Goal: Task Accomplishment & Management: Use online tool/utility

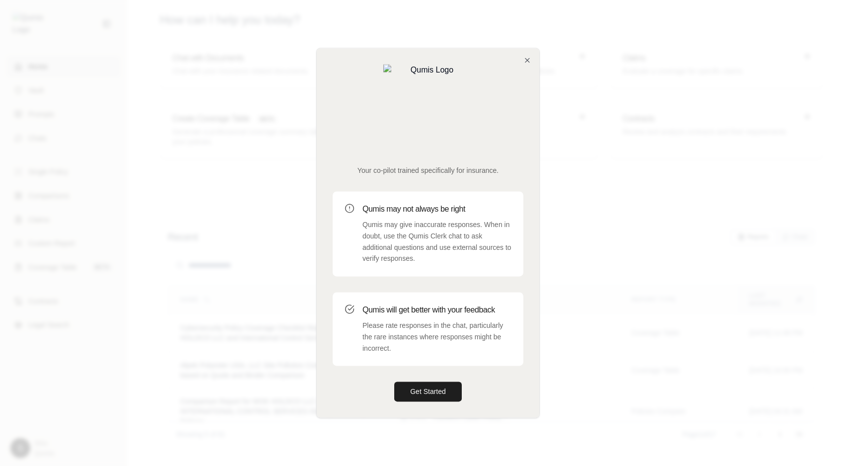
click at [531, 91] on div "Your co-pilot trained specifically for insurance. Qumis may not always be right…" at bounding box center [428, 232] width 222 height 369
click at [528, 64] on icon "button" at bounding box center [527, 60] width 8 height 8
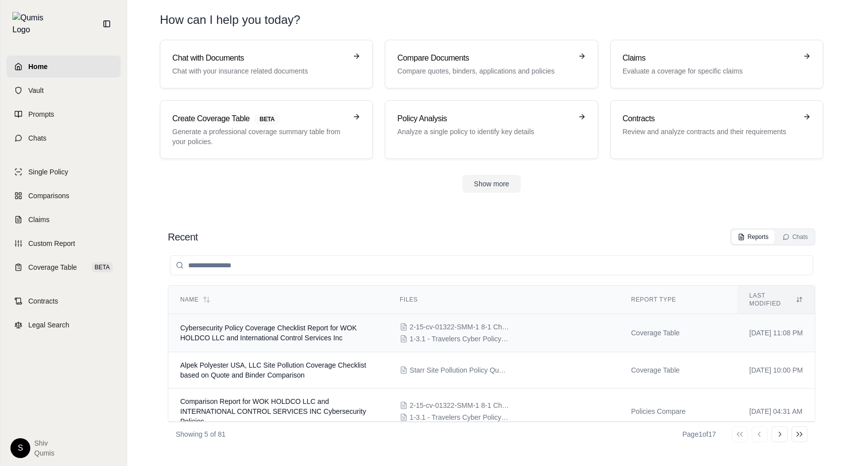
click at [337, 315] on td "Cybersecurity Policy Coverage Checklist Report for WOK HOLDCO LLC and Internati…" at bounding box center [277, 333] width 219 height 38
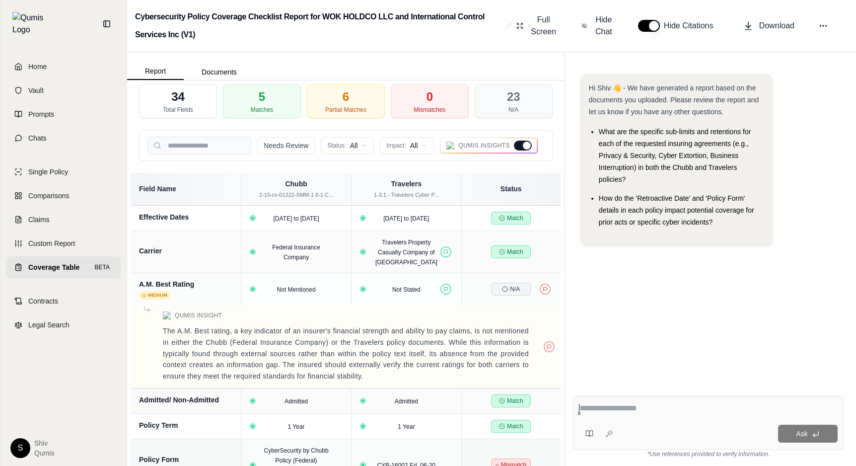
click at [526, 151] on div "Qumis Insights" at bounding box center [489, 145] width 98 height 17
click at [525, 144] on div at bounding box center [527, 145] width 8 height 8
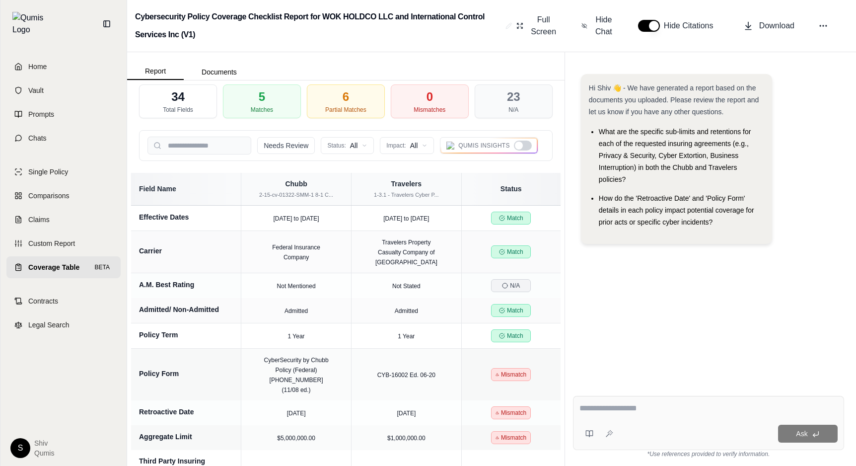
click at [525, 143] on div at bounding box center [523, 145] width 18 height 10
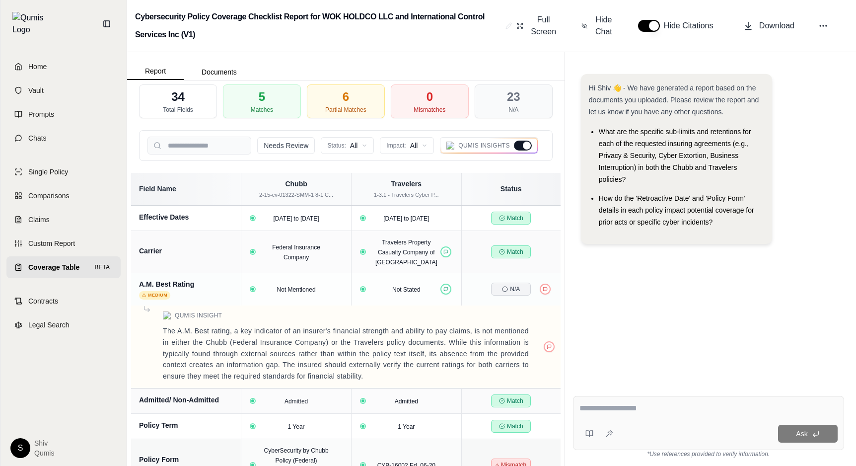
click at [525, 143] on div at bounding box center [527, 145] width 8 height 8
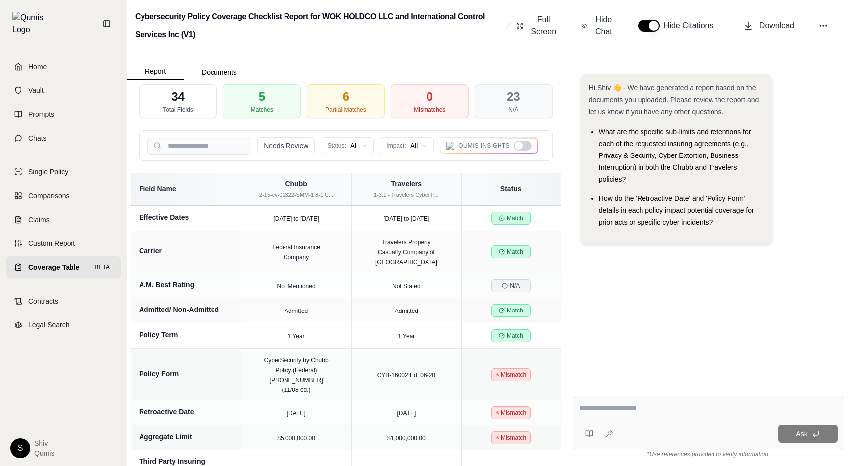
click at [520, 147] on div at bounding box center [519, 145] width 8 height 8
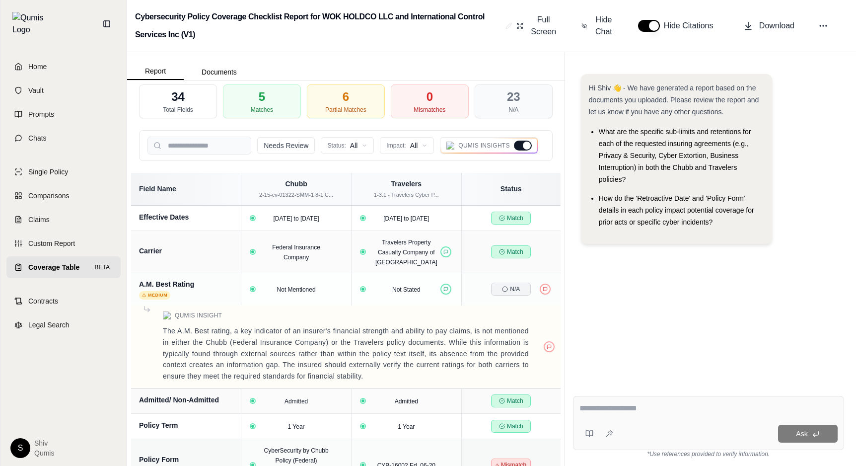
click at [520, 147] on div at bounding box center [523, 145] width 18 height 10
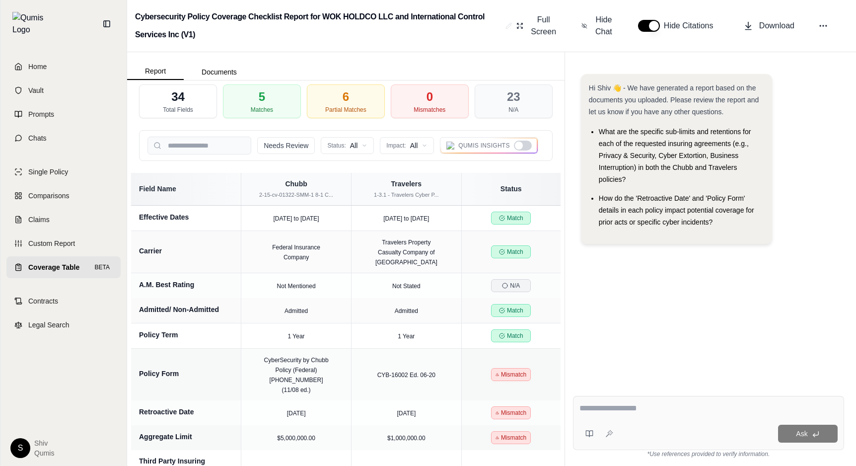
click at [520, 147] on div at bounding box center [519, 145] width 8 height 8
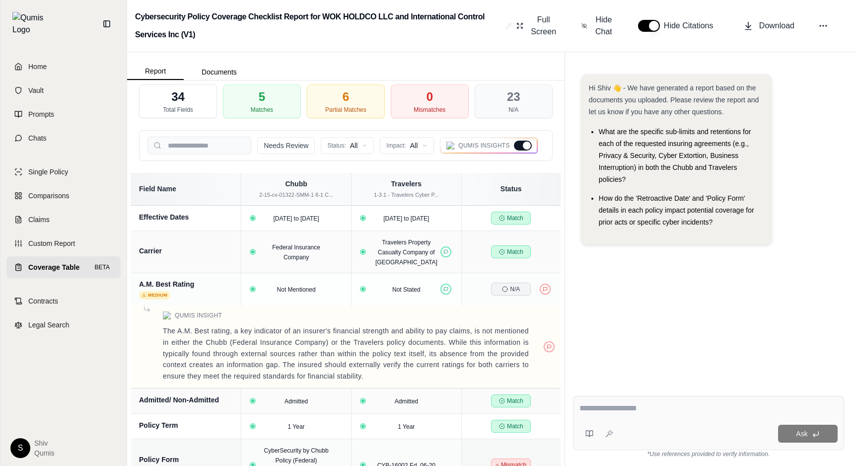
click at [520, 147] on div at bounding box center [523, 145] width 18 height 10
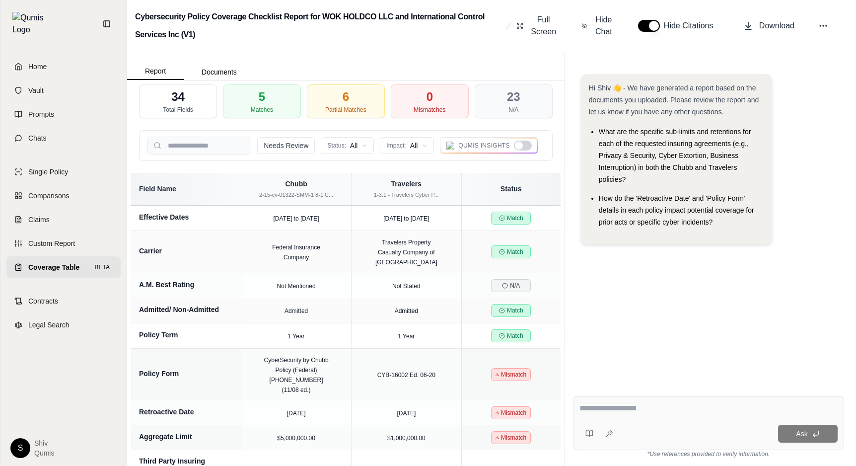
click at [520, 147] on div at bounding box center [519, 145] width 8 height 8
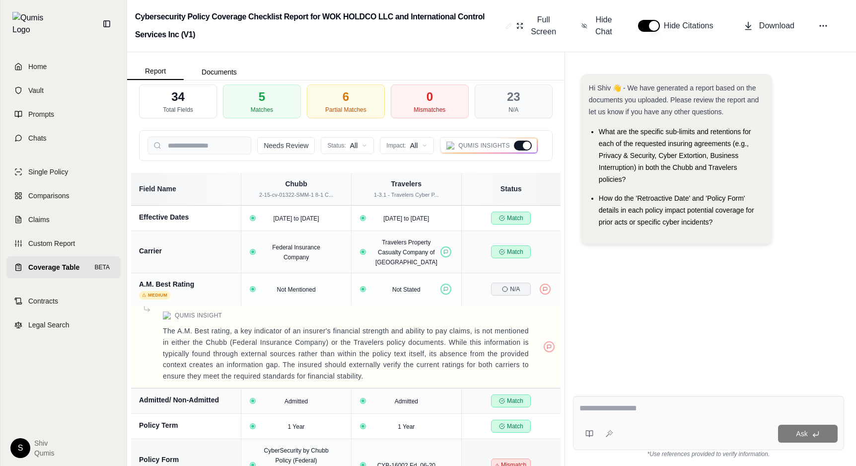
click at [520, 147] on div at bounding box center [523, 145] width 18 height 10
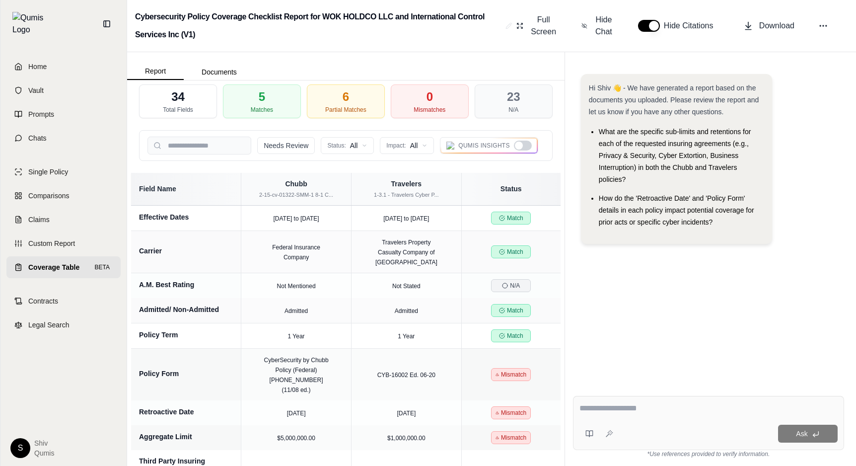
click at [520, 147] on div at bounding box center [519, 145] width 8 height 8
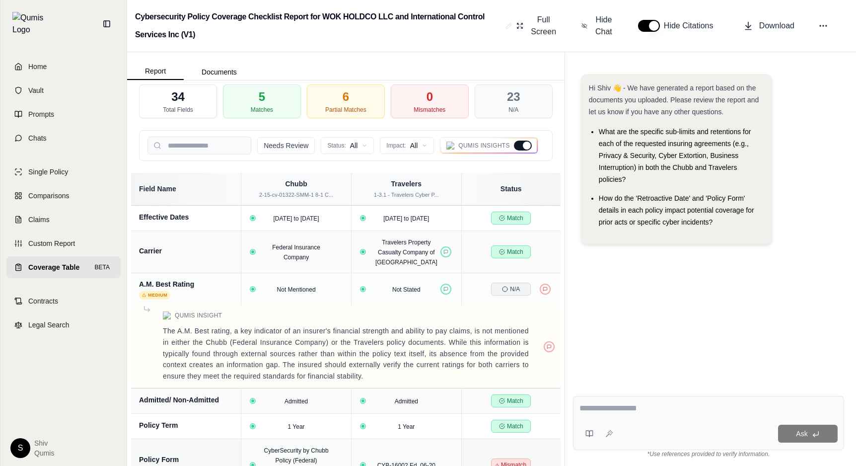
click at [520, 147] on div at bounding box center [523, 145] width 18 height 10
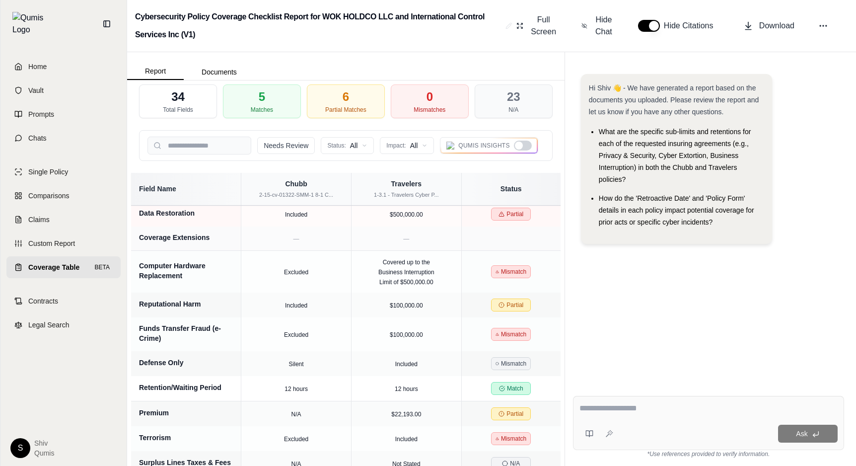
scroll to position [691, 0]
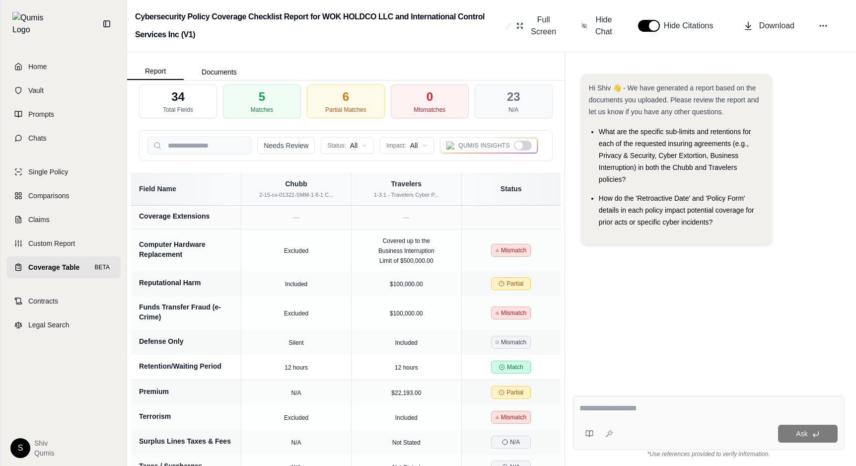
click at [514, 142] on div at bounding box center [523, 145] width 18 height 10
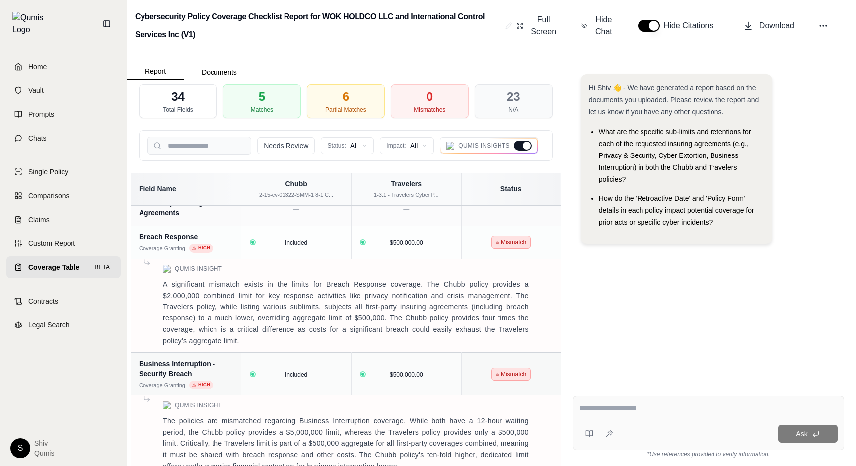
scroll to position [1199, 0]
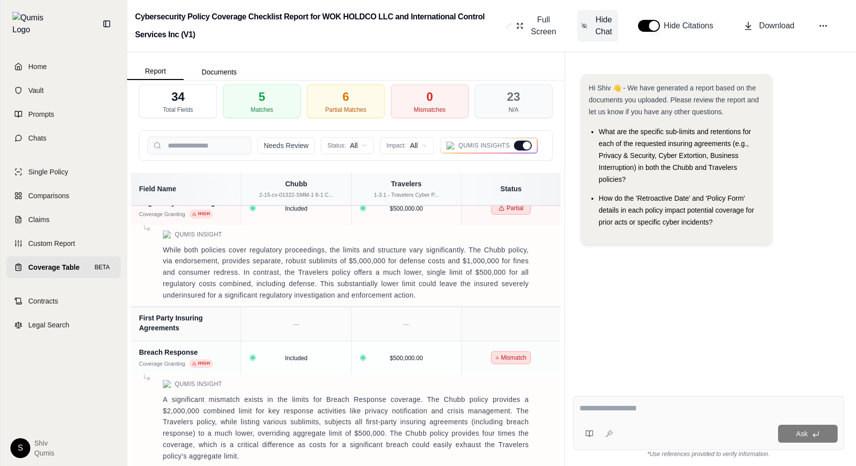
click at [594, 19] on span "Hide Chat" at bounding box center [603, 26] width 21 height 24
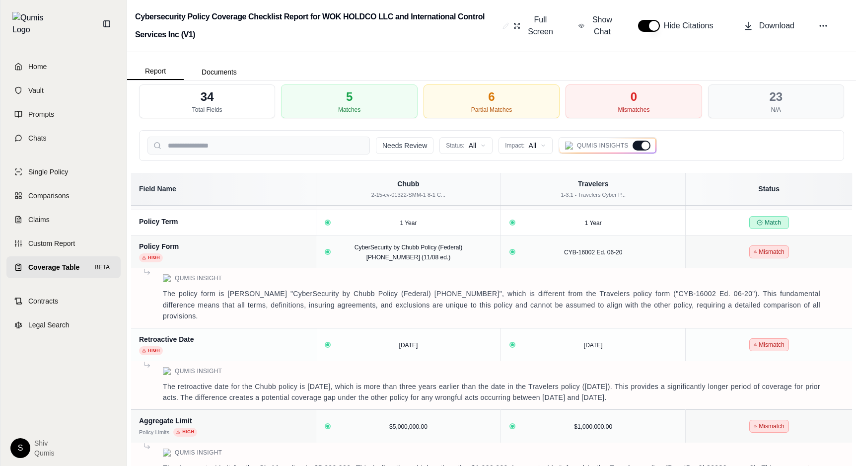
scroll to position [0, 0]
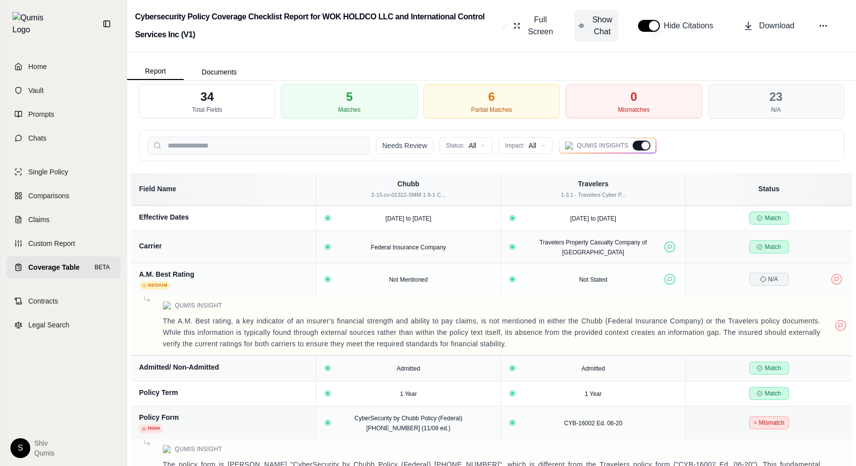
click at [615, 28] on button "Show Chat" at bounding box center [596, 26] width 44 height 32
